Goal: Information Seeking & Learning: Learn about a topic

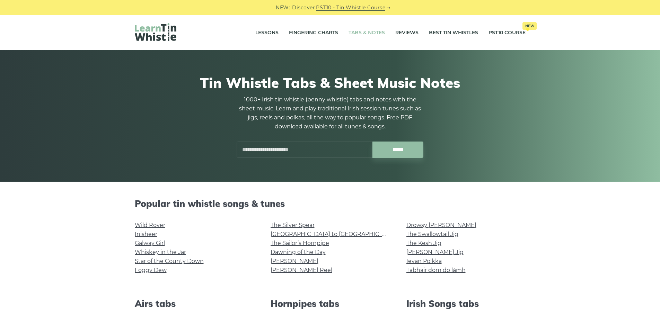
click at [317, 152] on input "text" at bounding box center [305, 150] width 136 height 16
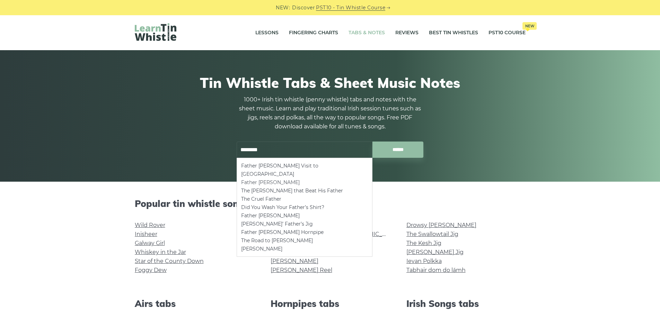
click at [295, 178] on li "Father [PERSON_NAME]" at bounding box center [304, 182] width 127 height 8
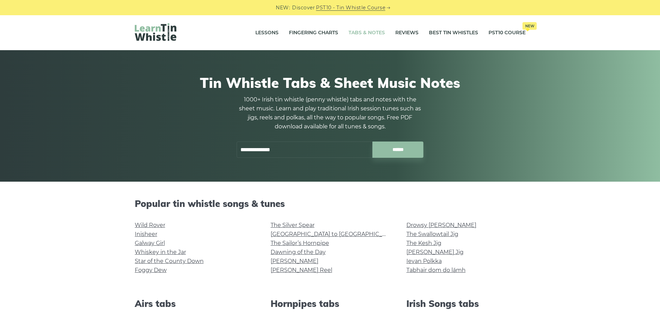
type input "**********"
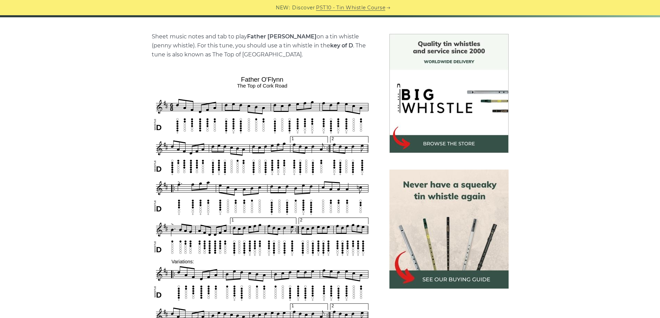
scroll to position [166, 0]
